Goal: Use online tool/utility: Utilize a website feature to perform a specific function

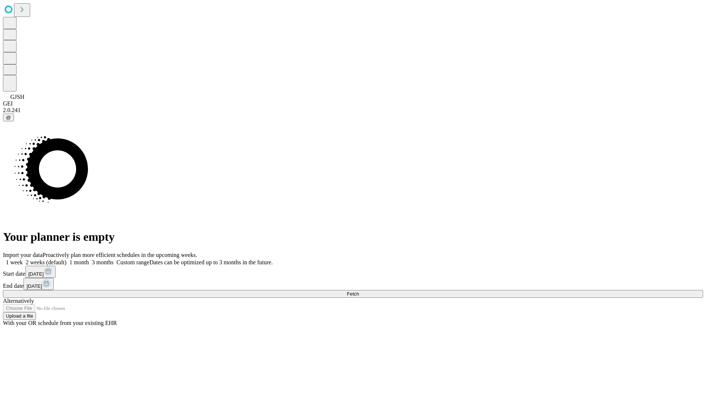
click at [359, 291] on span "Fetch" at bounding box center [353, 294] width 12 height 6
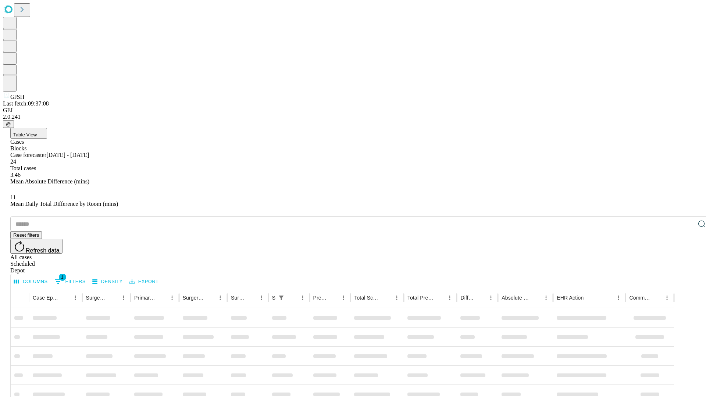
click at [37, 132] on span "Table View" at bounding box center [25, 135] width 24 height 6
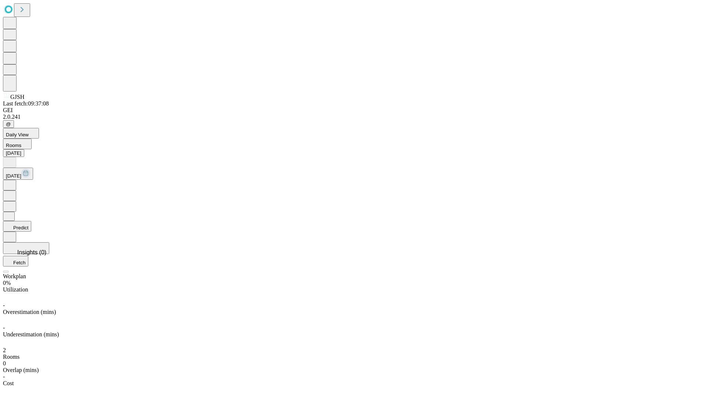
click at [31, 221] on button "Predict" at bounding box center [17, 226] width 28 height 11
